Goal: Information Seeking & Learning: Find specific fact

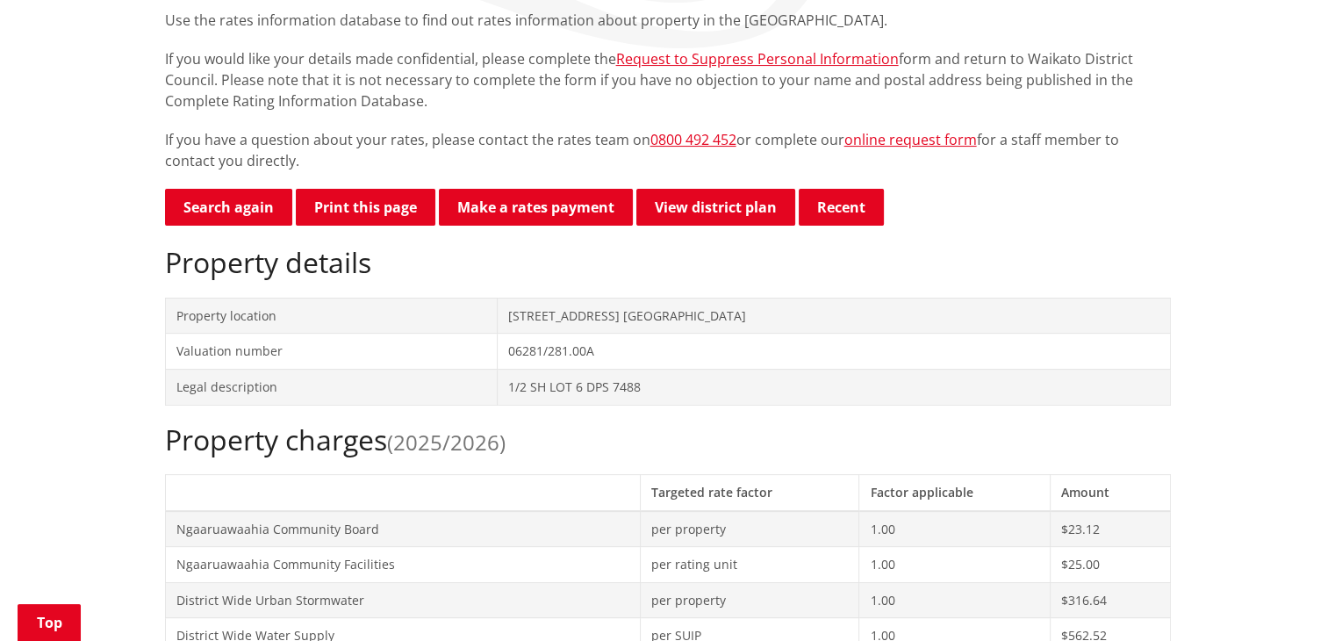
scroll to position [356, 0]
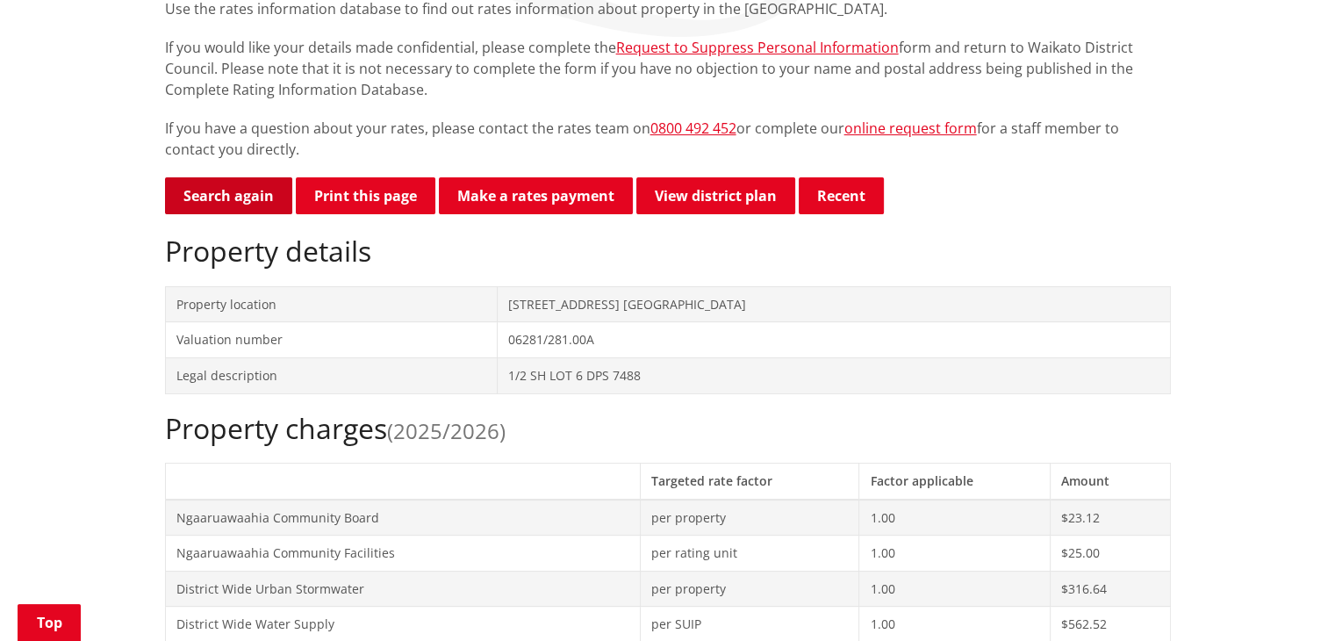
click at [225, 196] on link "Search again" at bounding box center [228, 195] width 127 height 37
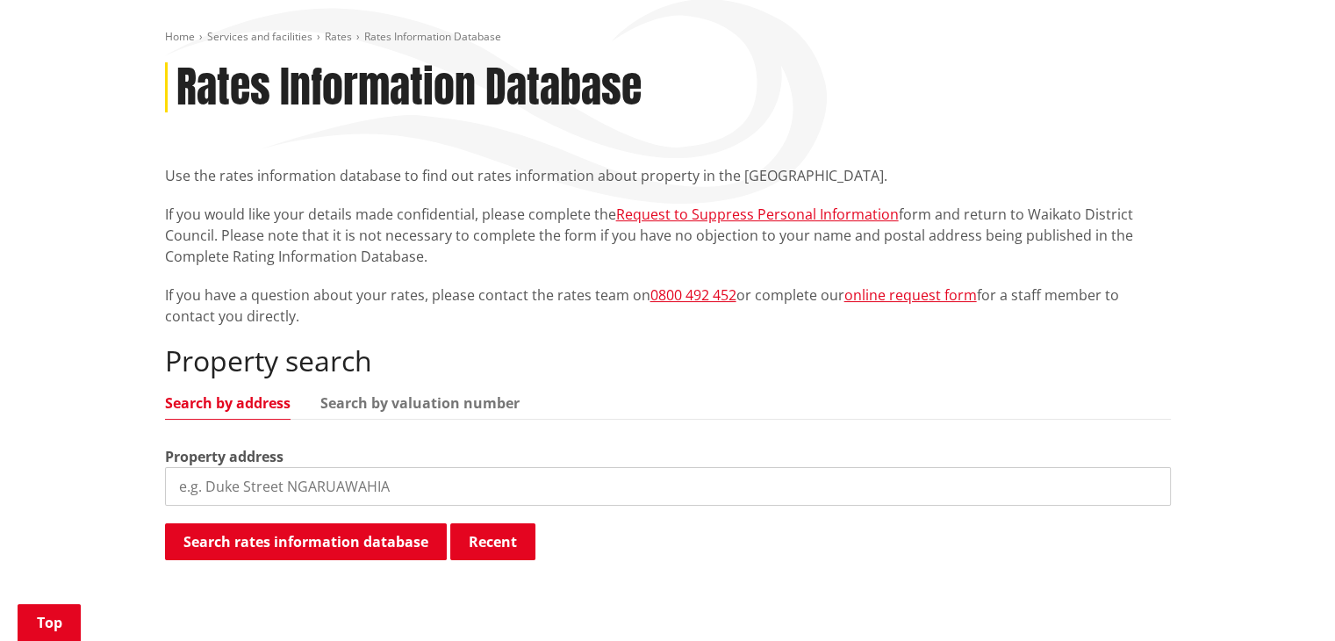
scroll to position [195, 0]
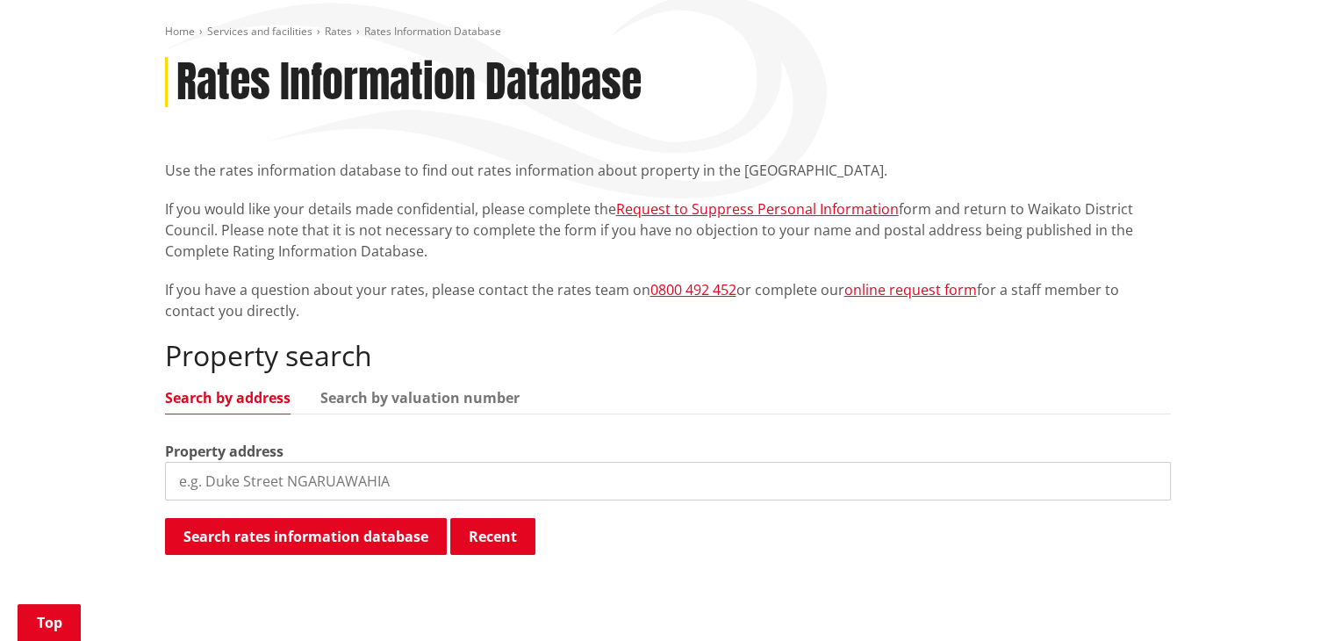
click at [201, 486] on input "search" at bounding box center [668, 481] width 1006 height 39
click at [201, 486] on input "279c" at bounding box center [668, 481] width 1006 height 39
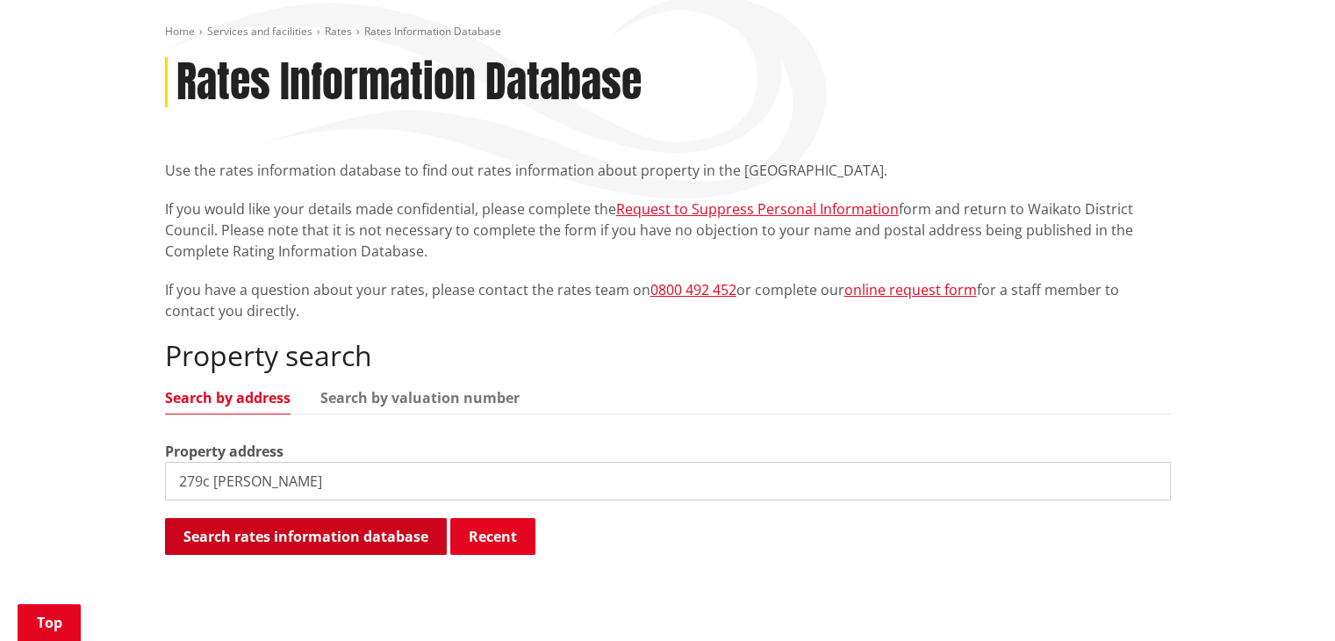
type input "279c mercer"
click at [253, 544] on button "Search rates information database" at bounding box center [306, 536] width 282 height 37
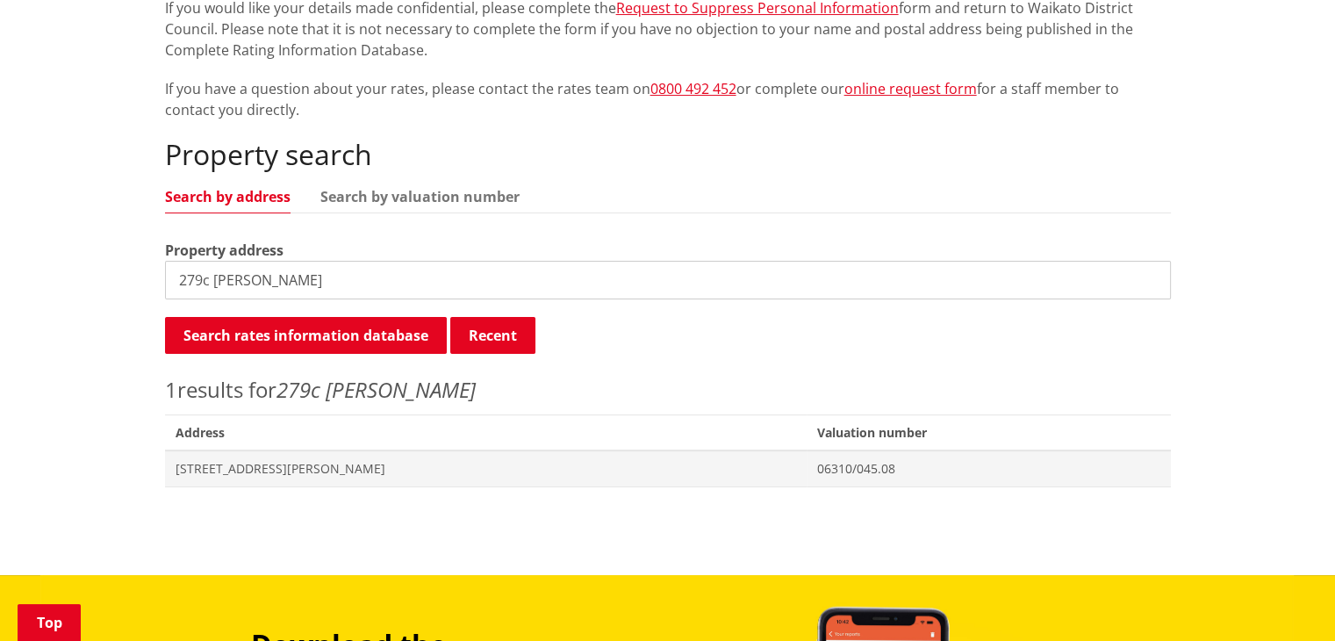
scroll to position [400, 0]
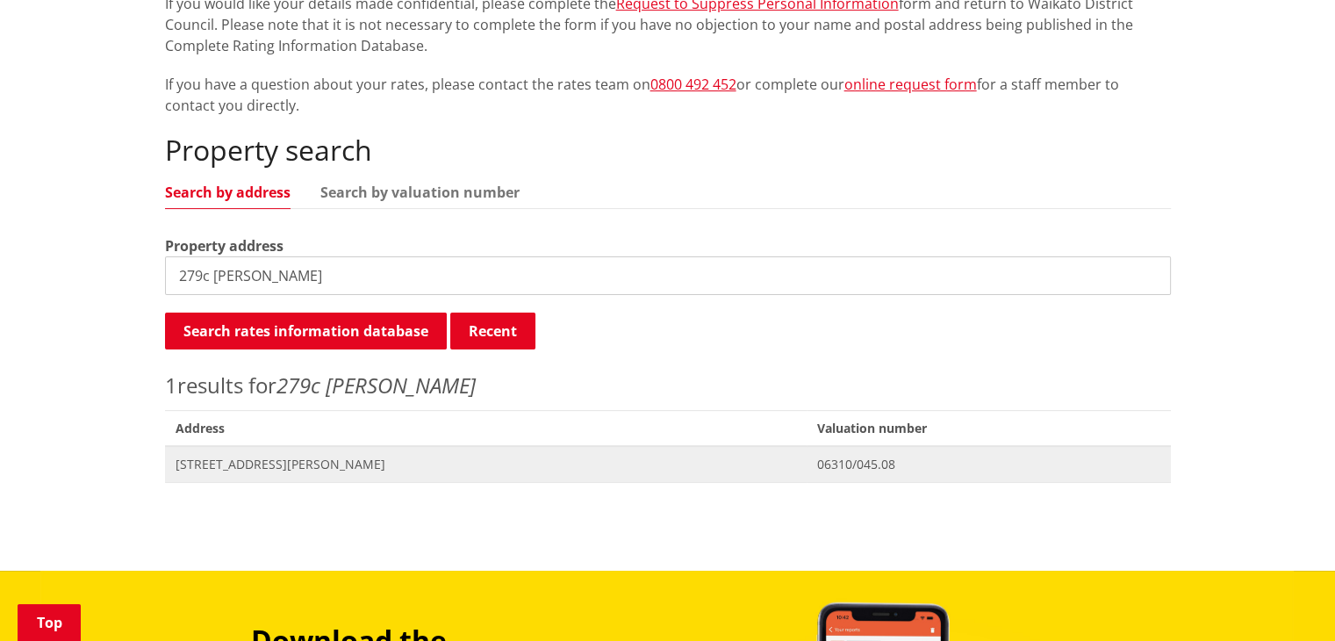
click at [215, 465] on span "[STREET_ADDRESS][PERSON_NAME]" at bounding box center [485, 464] width 621 height 18
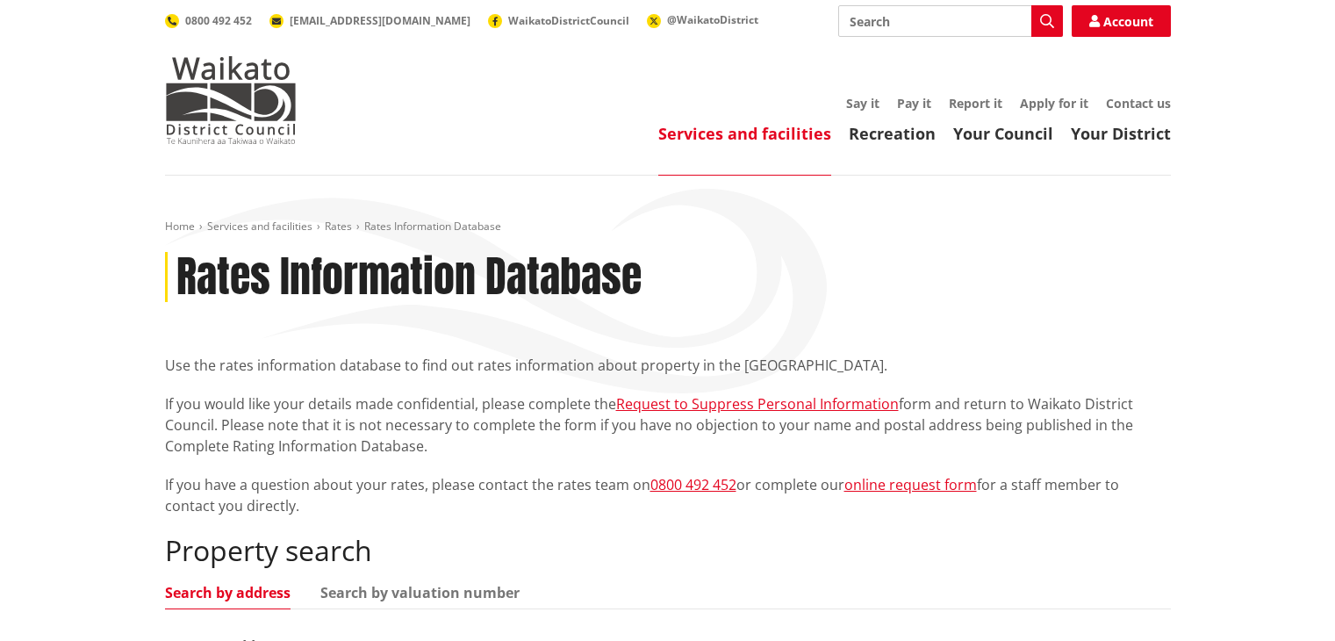
scroll to position [399, 0]
